Goal: Task Accomplishment & Management: Use online tool/utility

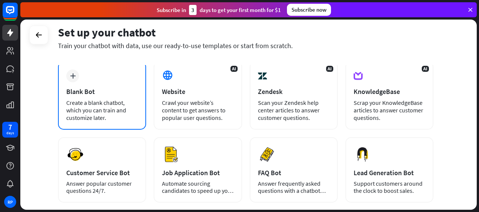
scroll to position [113, 0]
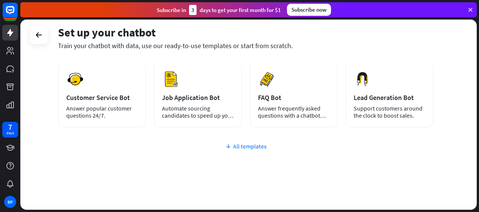
click at [235, 147] on div "All templates" at bounding box center [245, 147] width 375 height 8
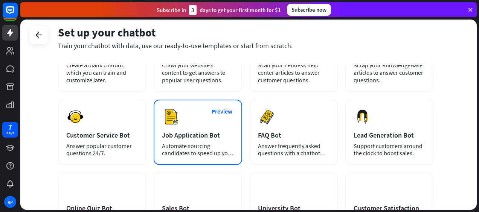
scroll to position [0, 0]
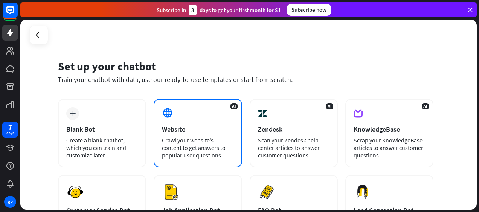
click at [193, 132] on div "Website" at bounding box center [198, 129] width 72 height 9
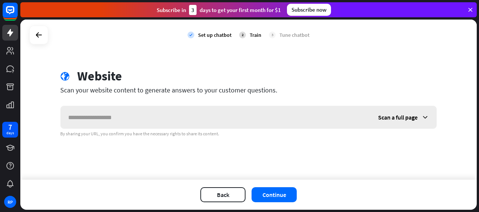
click at [164, 116] on input "text" at bounding box center [216, 117] width 310 height 23
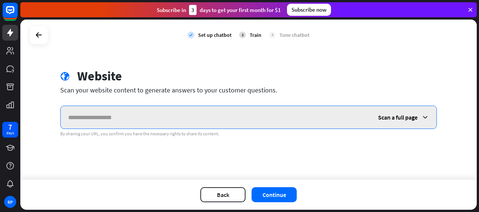
click at [100, 120] on input "text" at bounding box center [216, 117] width 310 height 23
paste input "**********"
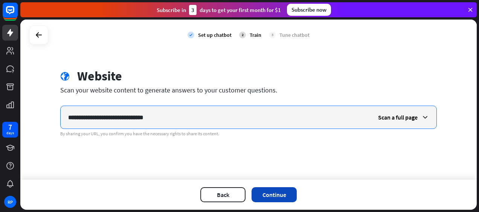
type input "**********"
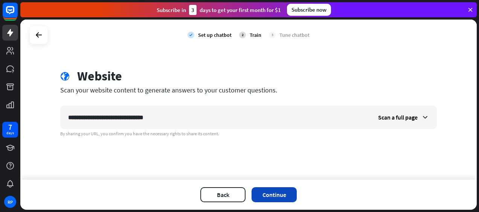
click at [275, 190] on button "Continue" at bounding box center [273, 194] width 45 height 15
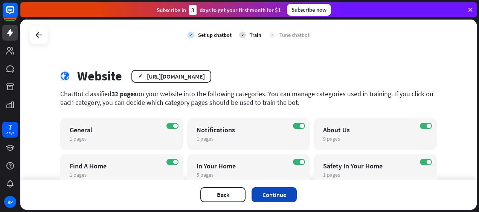
click at [266, 192] on button "Continue" at bounding box center [273, 194] width 45 height 15
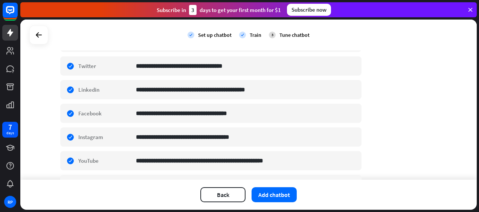
scroll to position [151, 0]
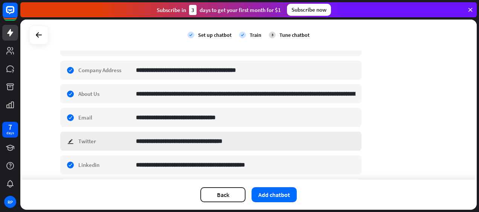
click at [67, 141] on div "**********" at bounding box center [210, 141] width 301 height 19
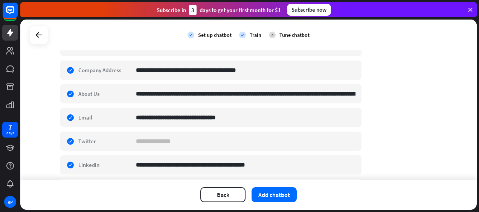
click at [421, 132] on div "**********" at bounding box center [248, 110] width 376 height 385
click at [67, 139] on div "check edit Twitter" at bounding box center [210, 141] width 301 height 19
click at [48, 135] on div "**********" at bounding box center [248, 100] width 456 height 160
click at [66, 140] on div "check edit Twitter" at bounding box center [210, 141] width 301 height 19
click at [45, 141] on div "**********" at bounding box center [248, 100] width 456 height 160
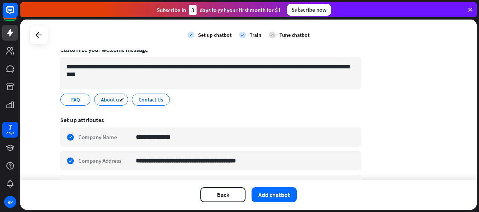
scroll to position [75, 0]
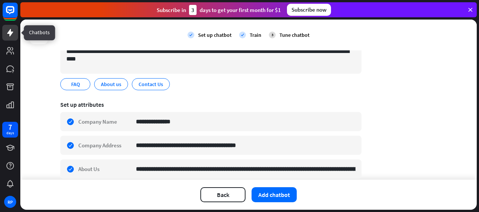
click at [8, 37] on icon at bounding box center [10, 32] width 9 height 9
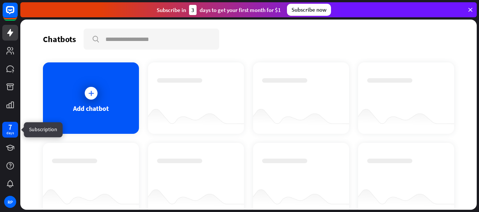
click at [12, 127] on div "7" at bounding box center [10, 127] width 4 height 7
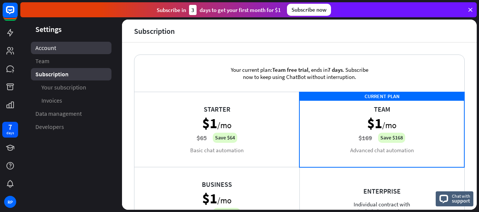
click at [62, 52] on link "Account" at bounding box center [71, 48] width 81 height 12
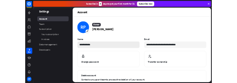
scroll to position [121, 0]
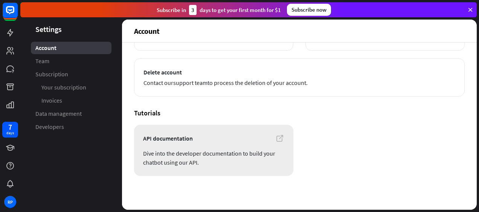
click at [203, 153] on span "Dive into the developer documentation to build your chatbot using our API." at bounding box center [213, 158] width 141 height 18
click at [63, 125] on span "Developers" at bounding box center [49, 127] width 29 height 8
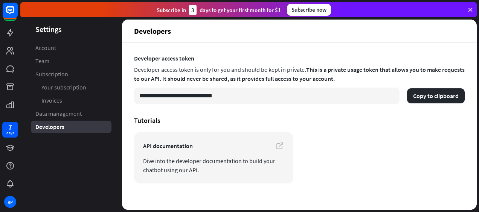
click at [52, 29] on header "Settings" at bounding box center [71, 29] width 102 height 10
click at [6, 12] on rect at bounding box center [10, 10] width 17 height 17
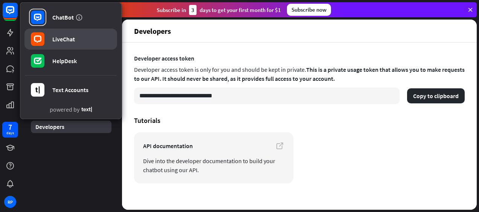
click at [63, 35] on link "LiveChat" at bounding box center [70, 39] width 93 height 21
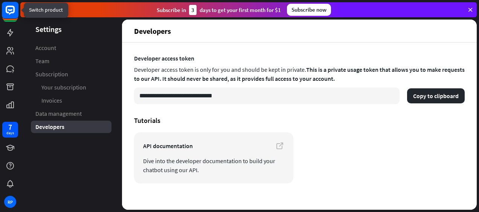
click at [11, 12] on icon at bounding box center [10, 10] width 9 height 9
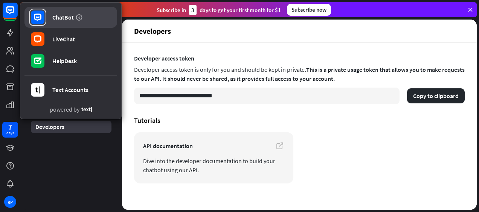
click at [60, 20] on div "ChatBot" at bounding box center [62, 18] width 21 height 8
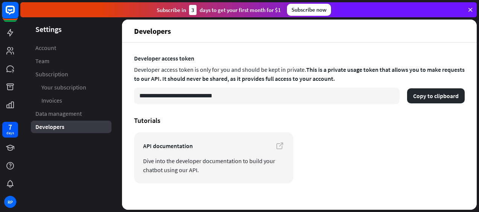
click at [8, 8] on rect at bounding box center [10, 10] width 17 height 17
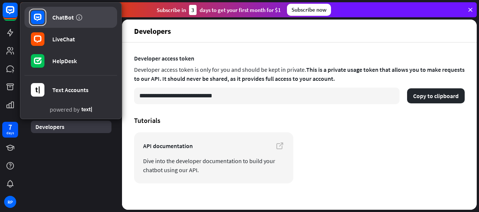
click at [55, 26] on link "ChatBot" at bounding box center [70, 17] width 93 height 21
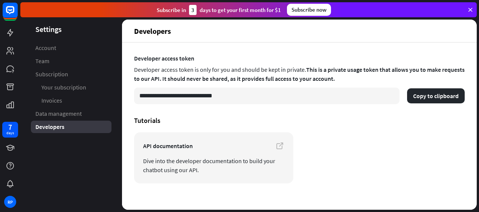
click at [474, 9] on div "Subscribe [DATE] to get your first month for $1 Subscribe now" at bounding box center [249, 10] width 458 height 20
click at [473, 9] on icon at bounding box center [470, 9] width 7 height 7
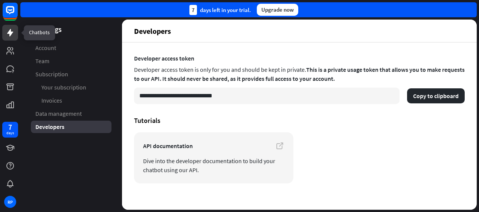
click at [5, 33] on link at bounding box center [10, 33] width 16 height 16
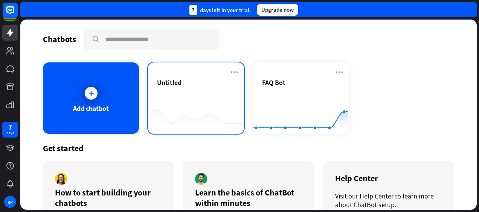
click at [178, 88] on div "Untitled" at bounding box center [196, 91] width 78 height 26
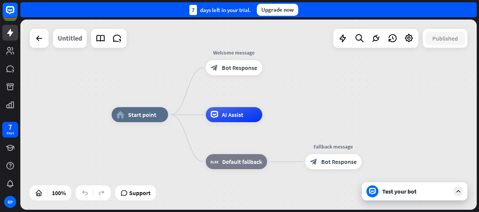
click at [76, 41] on div "Untitled" at bounding box center [70, 38] width 24 height 19
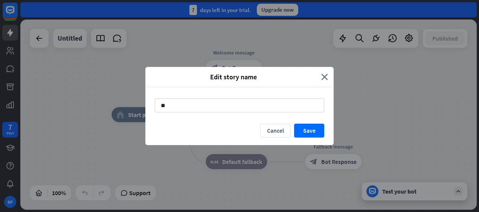
type input "*"
type input "*********"
click at [320, 133] on button "Save" at bounding box center [309, 131] width 30 height 14
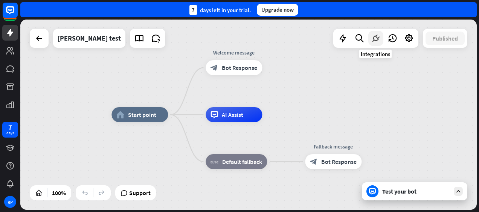
click at [371, 39] on icon at bounding box center [376, 39] width 10 height 10
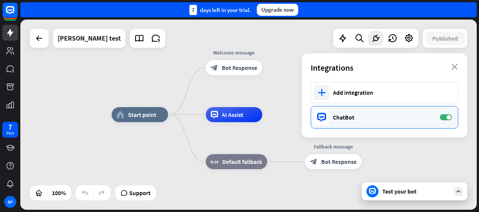
click at [351, 119] on div "ChatBot" at bounding box center [382, 118] width 99 height 8
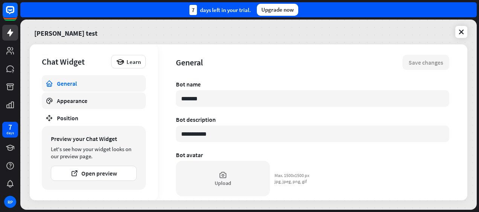
click at [108, 108] on link "Appearance" at bounding box center [94, 101] width 104 height 17
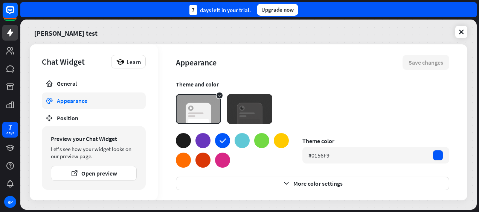
click at [207, 140] on div at bounding box center [202, 140] width 15 height 15
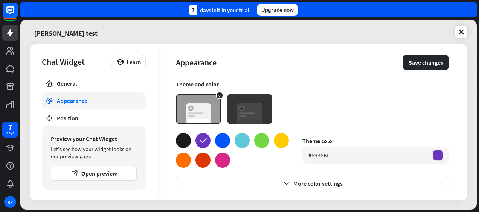
scroll to position [75, 0]
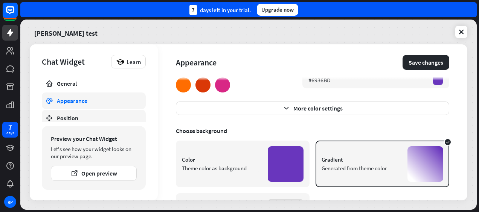
click at [87, 117] on div "Position" at bounding box center [94, 118] width 74 height 8
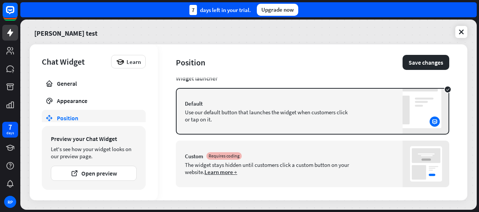
scroll to position [92, 0]
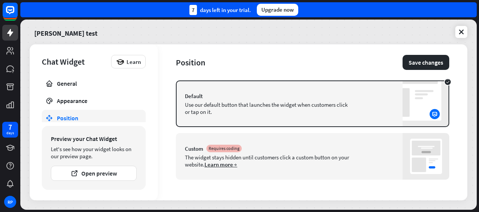
click at [246, 155] on div "The widget stays hidden until customers click a custom button on your website. …" at bounding box center [268, 161] width 166 height 14
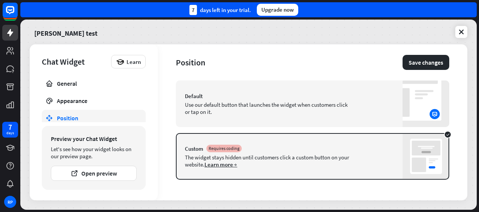
type textarea "*"
click at [250, 121] on div "Default Use our default button that launches the widget when customers click or…" at bounding box center [312, 104] width 273 height 47
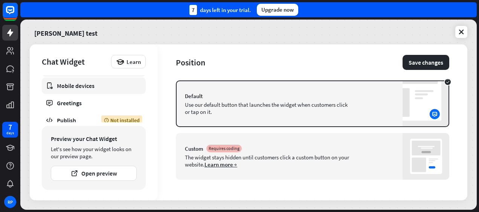
scroll to position [56, 0]
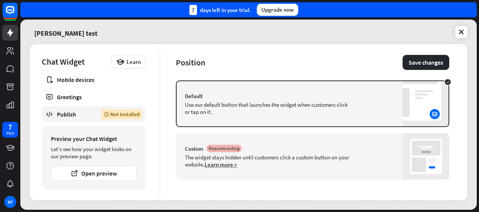
click at [79, 114] on div "Publish" at bounding box center [73, 115] width 33 height 8
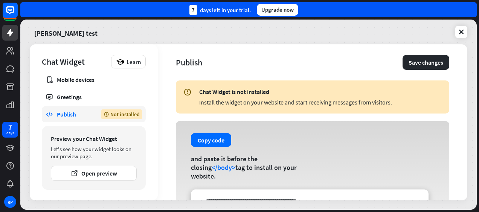
drag, startPoint x: 198, startPoint y: 103, endPoint x: 390, endPoint y: 102, distance: 192.0
click at [390, 102] on div "Chat Widget is not installed Install the widget on your website and start recei…" at bounding box center [312, 97] width 273 height 33
drag, startPoint x: 390, startPoint y: 102, endPoint x: 353, endPoint y: 109, distance: 37.5
click at [390, 102] on div "Install the widget on your website and start receiving messages from visitors." at bounding box center [320, 103] width 242 height 8
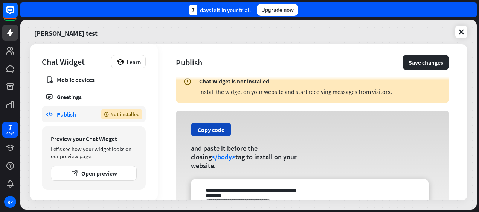
scroll to position [38, 0]
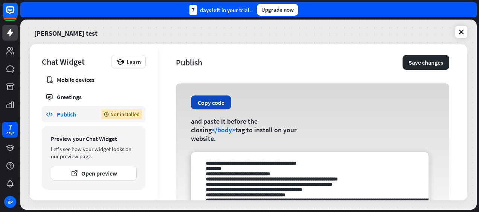
click at [222, 110] on button "Copy code" at bounding box center [211, 103] width 40 height 14
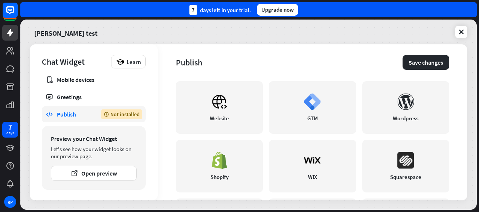
scroll to position [254, 0]
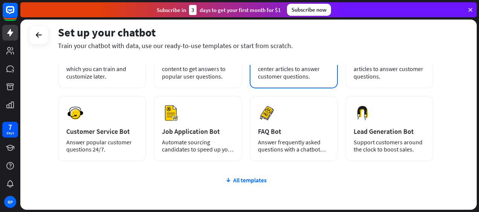
scroll to position [38, 0]
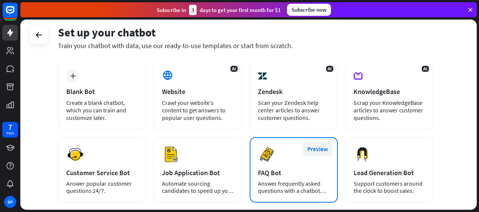
click at [311, 150] on button "Preview" at bounding box center [318, 149] width 30 height 14
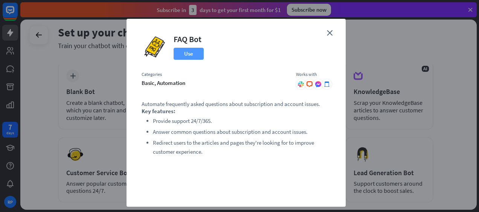
click at [182, 55] on button "Use" at bounding box center [189, 54] width 30 height 12
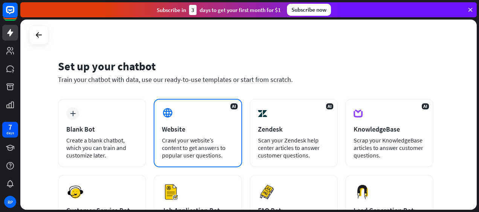
scroll to position [75, 0]
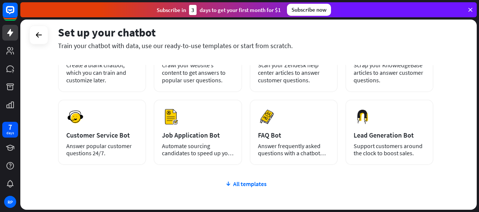
click at [261, 175] on div "plus Blank Bot Create a blank chatbot, which you can train and customize later.…" at bounding box center [245, 140] width 375 height 232
click at [257, 184] on div "All templates" at bounding box center [245, 184] width 375 height 8
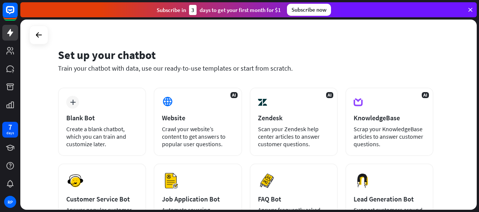
scroll to position [0, 0]
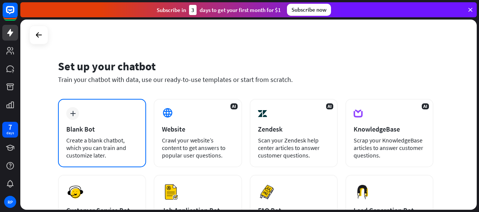
click at [107, 148] on div "Create a blank chatbot, which you can train and customize later." at bounding box center [102, 148] width 72 height 23
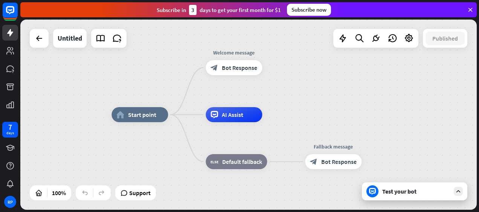
click at [46, 52] on div "home_2 Start point Welcome message block_bot_response Bot Response AI Assist bl…" at bounding box center [248, 115] width 456 height 190
click at [38, 42] on icon at bounding box center [39, 38] width 9 height 9
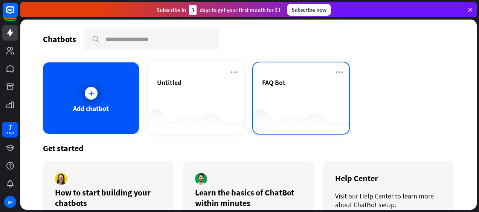
click at [262, 105] on div at bounding box center [301, 119] width 96 height 29
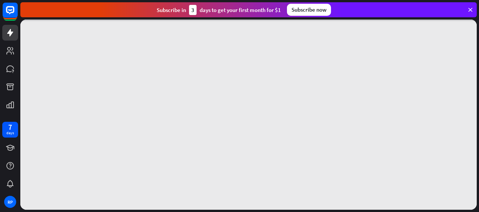
click at [225, 103] on div at bounding box center [248, 115] width 456 height 190
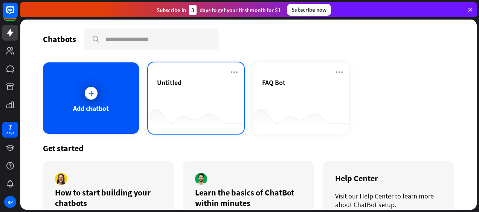
click at [186, 96] on div "Untitled" at bounding box center [196, 91] width 78 height 26
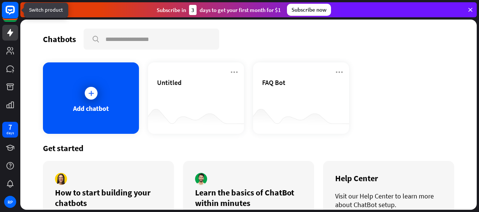
click at [11, 11] on rect at bounding box center [10, 10] width 17 height 17
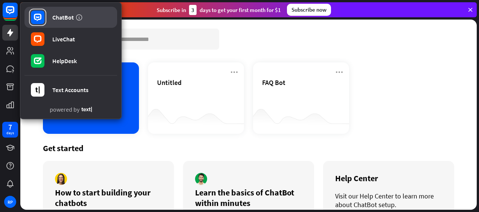
click at [66, 15] on div "ChatBot" at bounding box center [62, 18] width 21 height 8
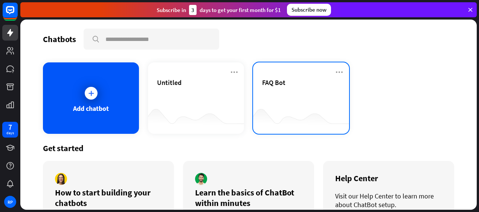
click at [264, 79] on span "FAQ Bot" at bounding box center [273, 82] width 23 height 9
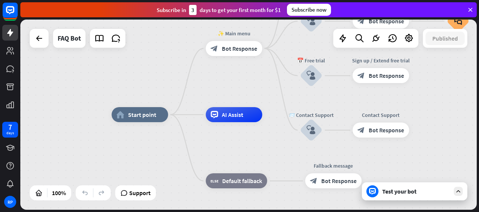
click at [392, 193] on div "Test your bot" at bounding box center [416, 192] width 68 height 8
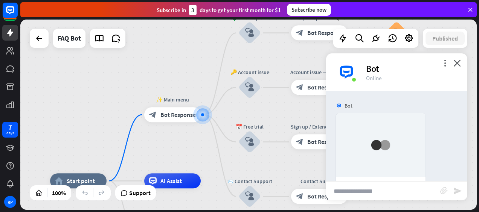
scroll to position [110, 0]
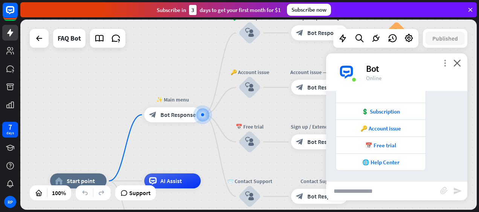
click at [442, 66] on icon "more_vert" at bounding box center [444, 62] width 7 height 7
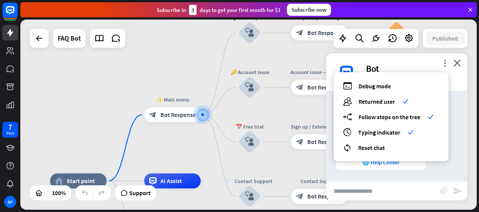
click at [471, 6] on icon at bounding box center [470, 9] width 7 height 7
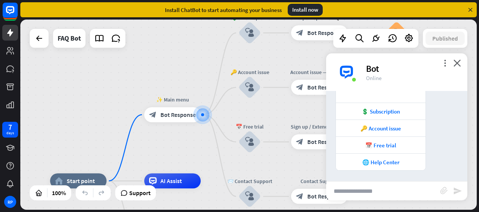
click at [292, 14] on div "Install now" at bounding box center [305, 10] width 35 height 12
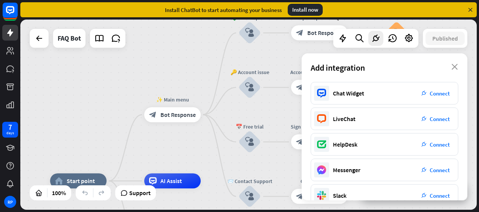
click at [292, 14] on div "Install now" at bounding box center [305, 10] width 35 height 12
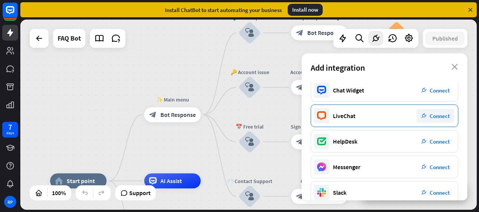
scroll to position [0, 0]
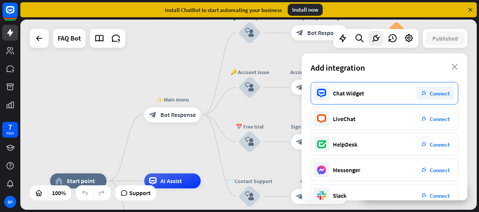
click at [439, 92] on span "Connect" at bounding box center [439, 93] width 20 height 7
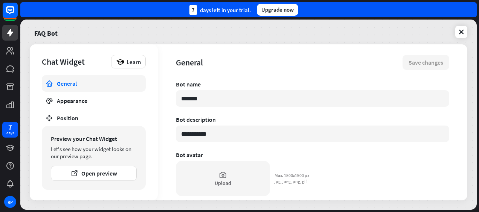
type textarea "*"
click at [98, 178] on button "Open preview" at bounding box center [94, 173] width 86 height 15
click at [461, 29] on icon at bounding box center [461, 32] width 8 height 8
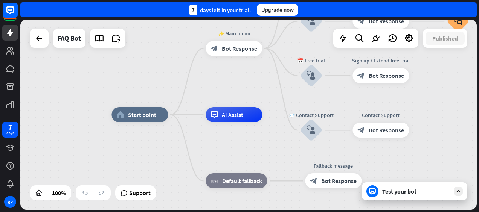
click at [136, 200] on div "Support" at bounding box center [135, 193] width 41 height 15
click at [135, 194] on span "Support" at bounding box center [139, 193] width 21 height 12
